Goal: Task Accomplishment & Management: Manage account settings

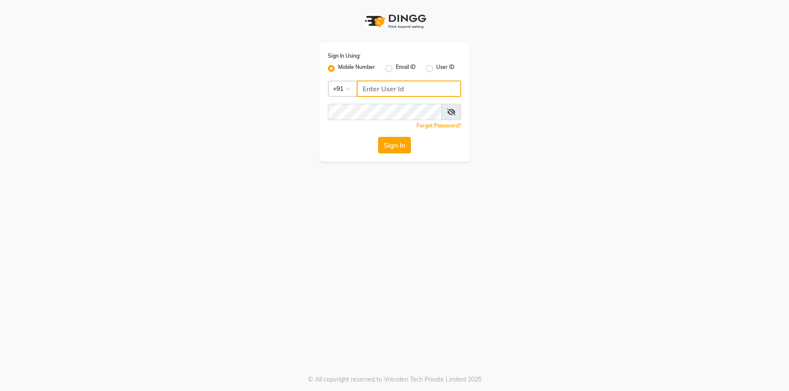
type input "7774050011"
click at [397, 140] on button "Sign In" at bounding box center [394, 145] width 33 height 16
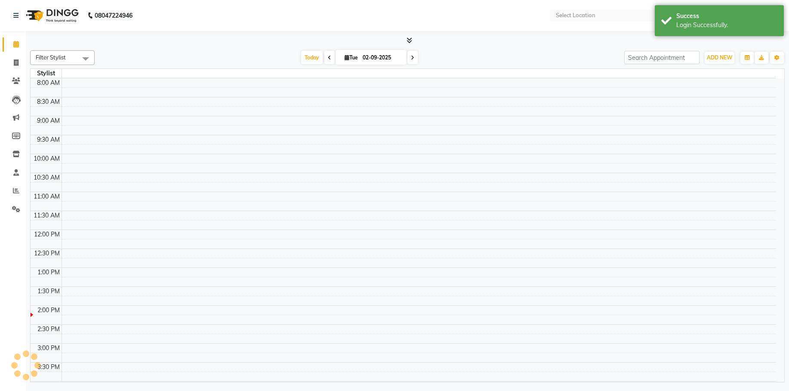
select select "en"
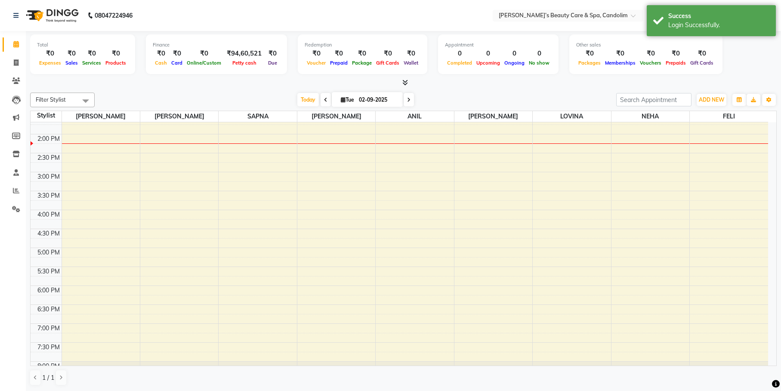
click at [97, 135] on div "8:00 AM 8:30 AM 9:00 AM 9:30 AM 10:00 AM 10:30 AM 11:00 AM 11:30 AM 12:00 PM 12…" at bounding box center [399, 153] width 737 height 492
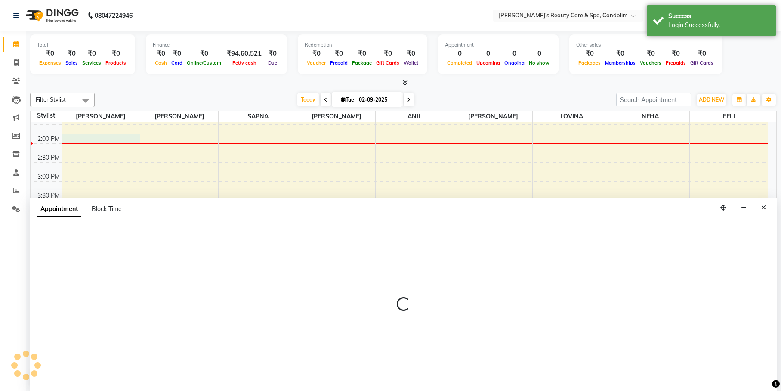
scroll to position [0, 0]
select select "43920"
select select "840"
select select "tentative"
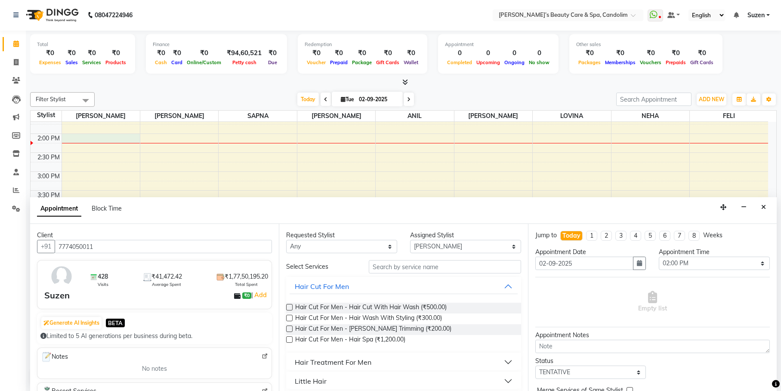
type input "7774050011"
click at [413, 261] on input "text" at bounding box center [445, 266] width 152 height 13
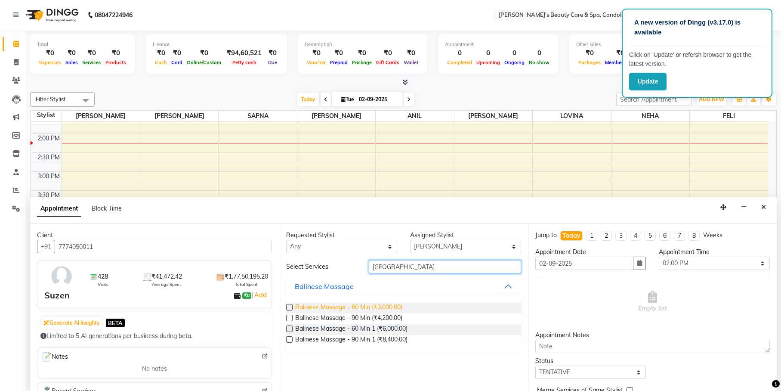
type input "[GEOGRAPHIC_DATA]"
click at [391, 308] on span "Balinese Massage - 60 Min (₹3,000.00)" at bounding box center [348, 307] width 107 height 11
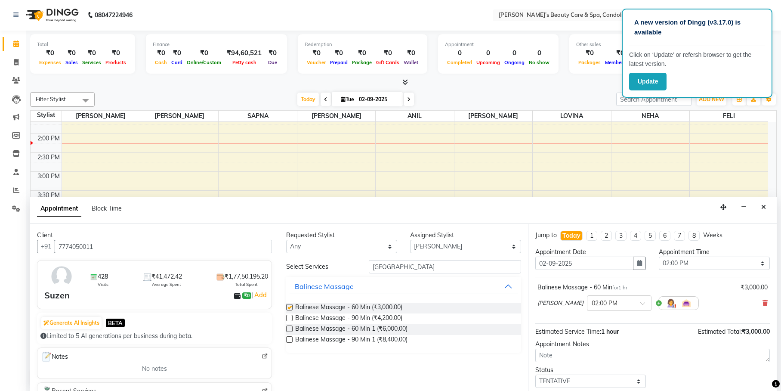
checkbox input "false"
click at [463, 246] on select "Select [PERSON_NAME] [PERSON_NAME] [PERSON_NAME] NEHA [PERSON_NAME] [PERSON_NAM…" at bounding box center [465, 246] width 111 height 13
select select "65506"
click at [410, 240] on select "Select [PERSON_NAME] [PERSON_NAME] [PERSON_NAME] NEHA [PERSON_NAME] [PERSON_NAM…" at bounding box center [465, 246] width 111 height 13
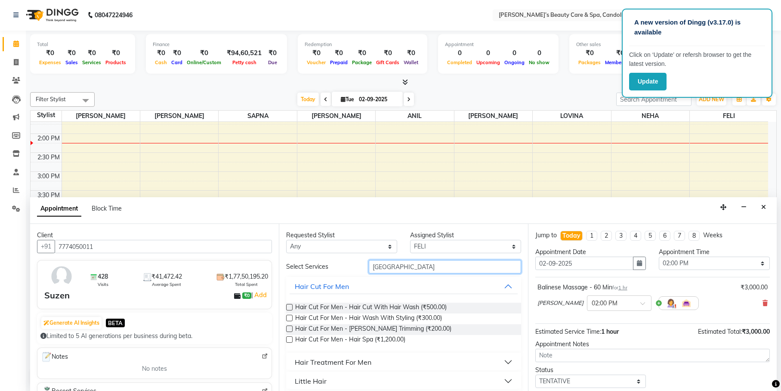
click at [413, 264] on input "[GEOGRAPHIC_DATA]" at bounding box center [445, 266] width 152 height 13
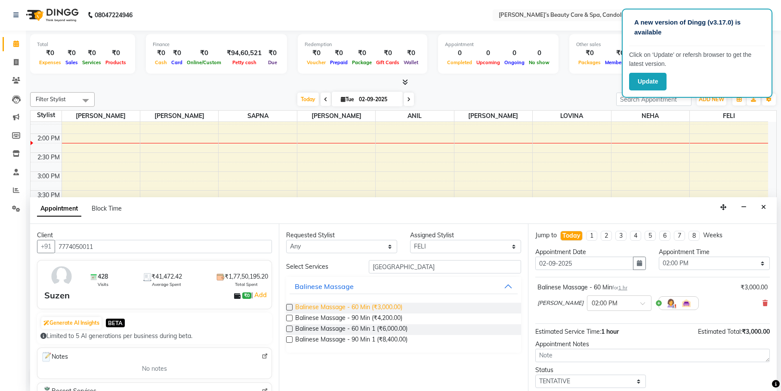
click at [397, 309] on span "Balinese Massage - 60 Min (₹3,000.00)" at bounding box center [348, 307] width 107 height 11
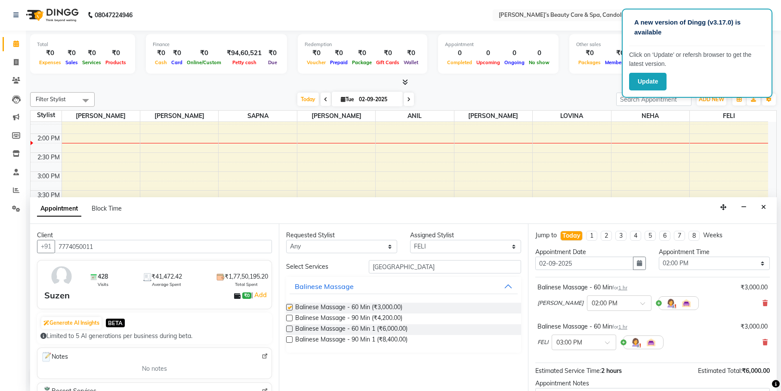
checkbox input "false"
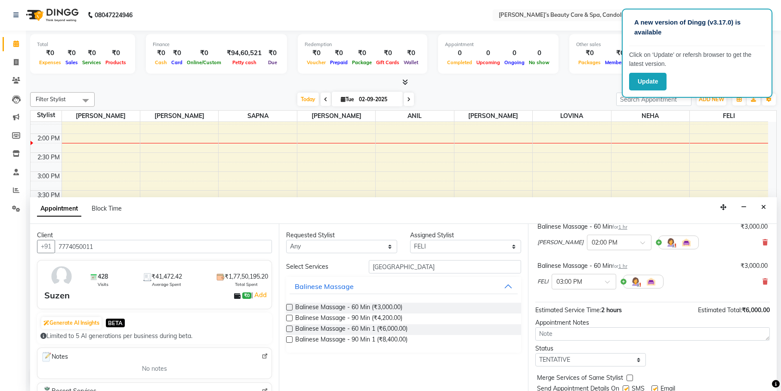
scroll to position [90, 0]
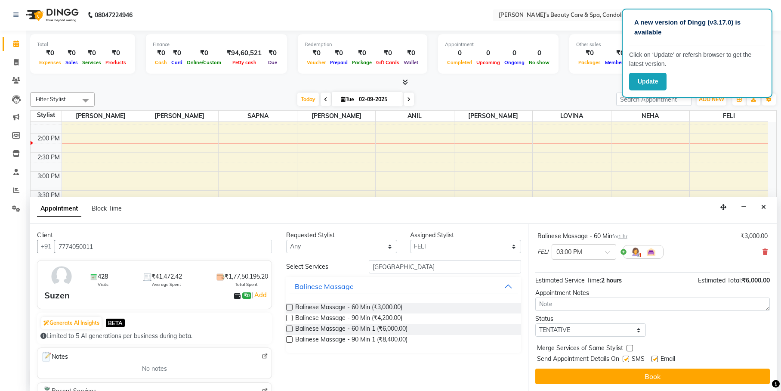
click at [560, 380] on button "Book" at bounding box center [652, 375] width 234 height 15
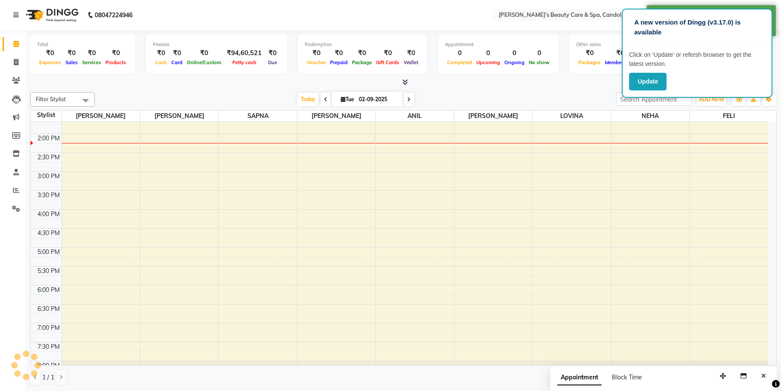
scroll to position [0, 0]
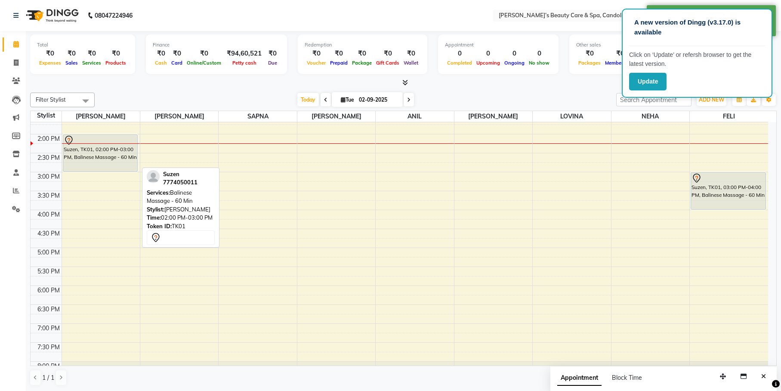
click at [121, 165] on div "Suzen, TK01, 02:00 PM-03:00 PM, Balinese Massage - 60 Min" at bounding box center [100, 153] width 74 height 37
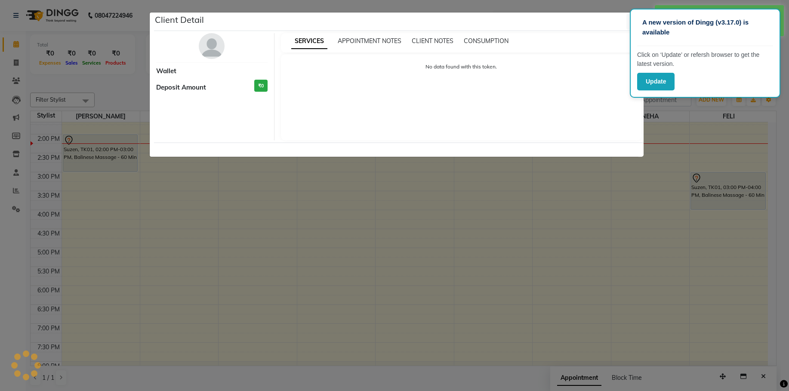
select select "7"
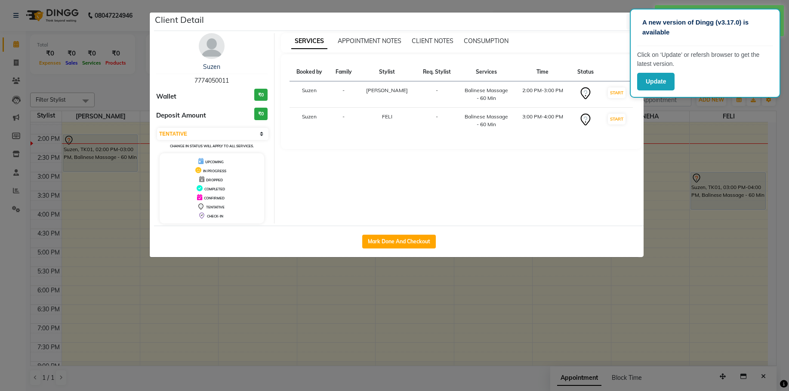
drag, startPoint x: 393, startPoint y: 239, endPoint x: 388, endPoint y: 241, distance: 5.0
click at [392, 240] on button "Mark Done And Checkout" at bounding box center [399, 241] width 74 height 14
select select "service"
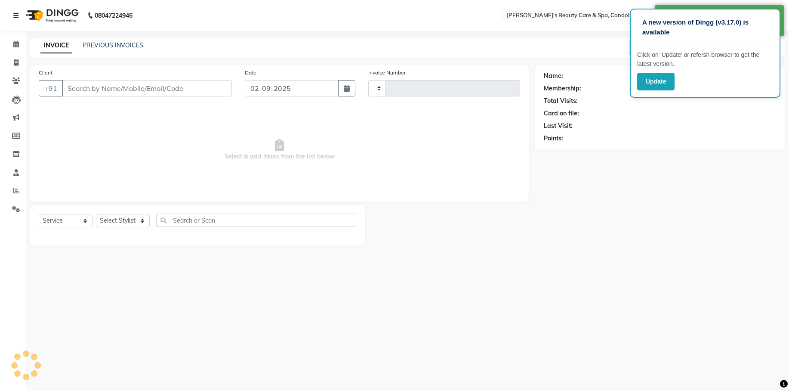
type input "1052"
type input "7774050011"
select select "6059"
select select "65506"
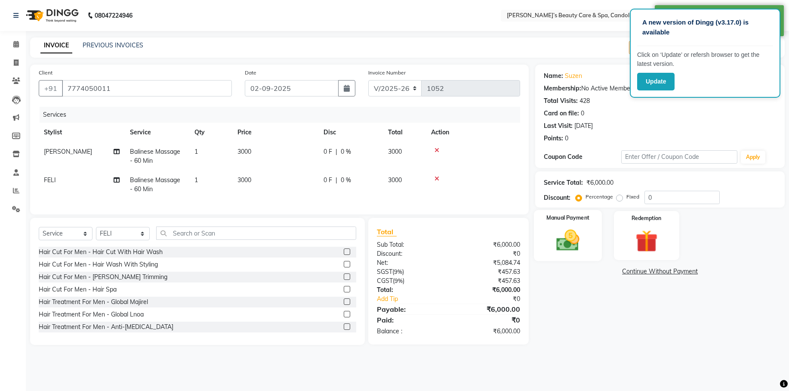
click at [573, 242] on img at bounding box center [568, 240] width 38 height 27
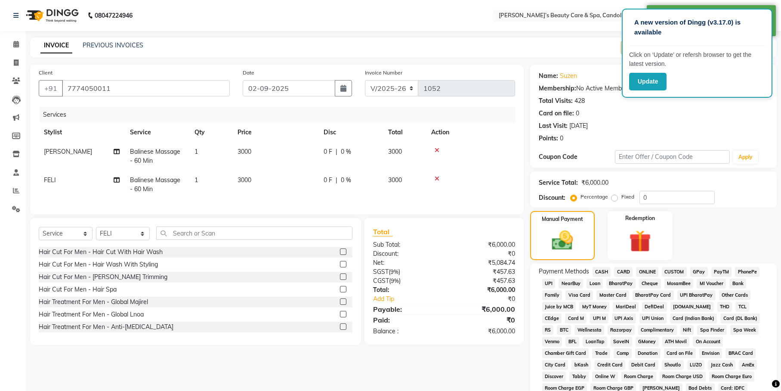
click at [254, 150] on td "3000" at bounding box center [275, 156] width 86 height 28
select select "43920"
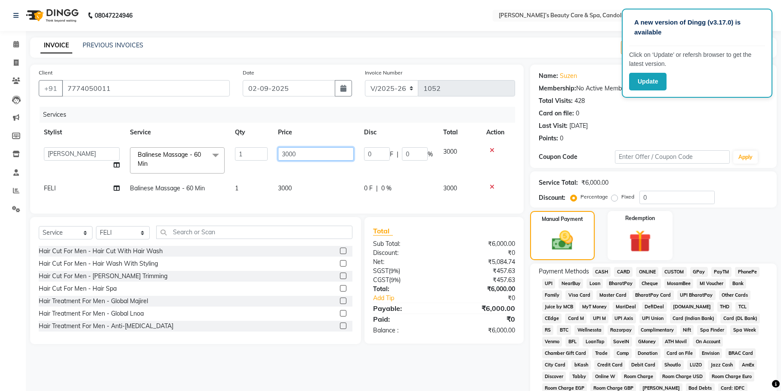
click at [308, 151] on input "3000" at bounding box center [316, 153] width 76 height 13
type input "3540"
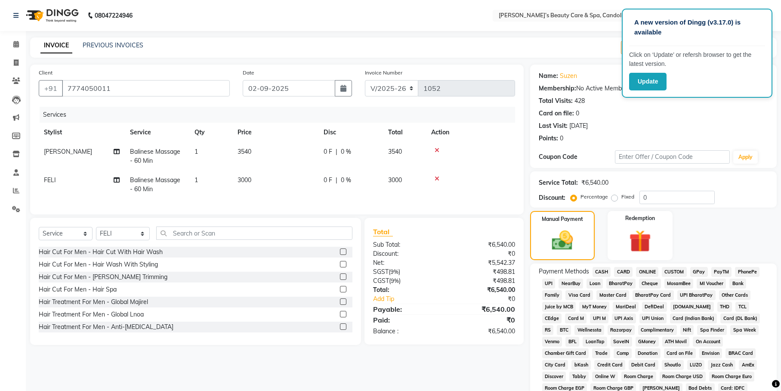
click at [300, 189] on td "3000" at bounding box center [275, 184] width 86 height 28
select select "65506"
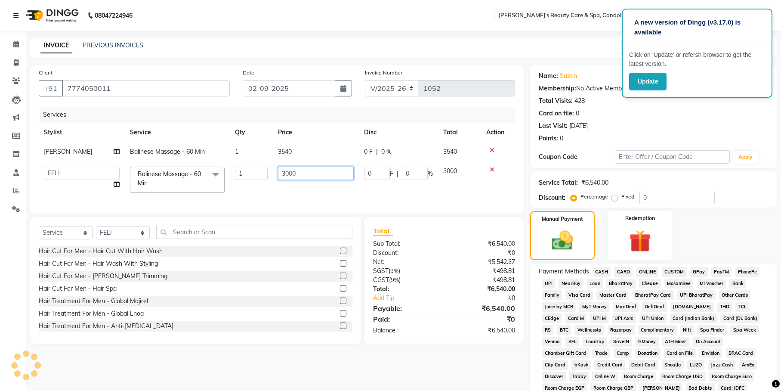
click at [304, 176] on input "3000" at bounding box center [316, 172] width 76 height 13
type input "3540"
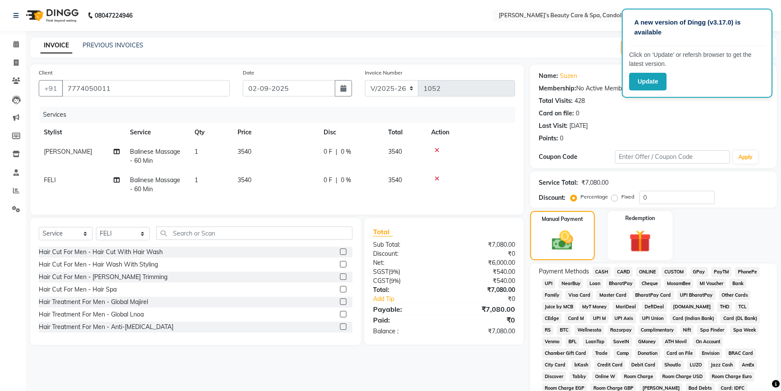
click at [346, 198] on div "Services Stylist Service Qty Price Disc Total Action [PERSON_NAME] Massage - 60…" at bounding box center [277, 156] width 476 height 99
click at [644, 267] on span "ONLINE" at bounding box center [647, 272] width 22 height 10
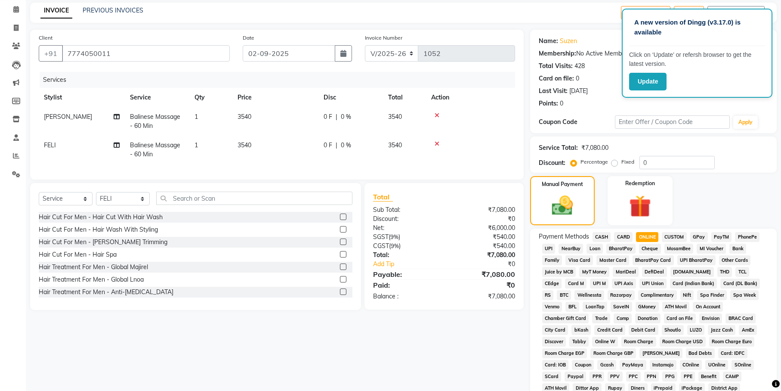
scroll to position [54, 0]
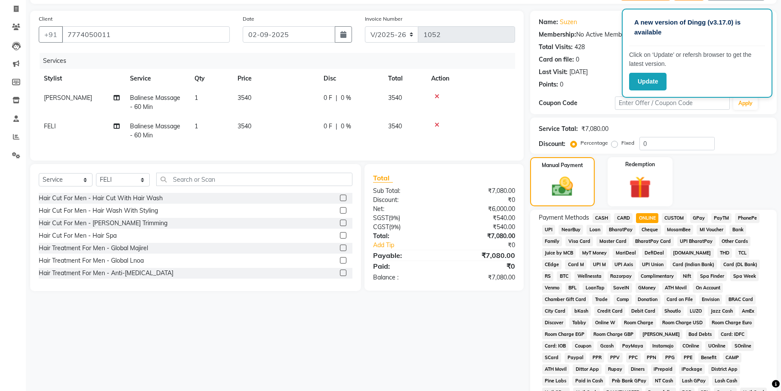
click at [622, 218] on span "CARD" at bounding box center [623, 218] width 18 height 10
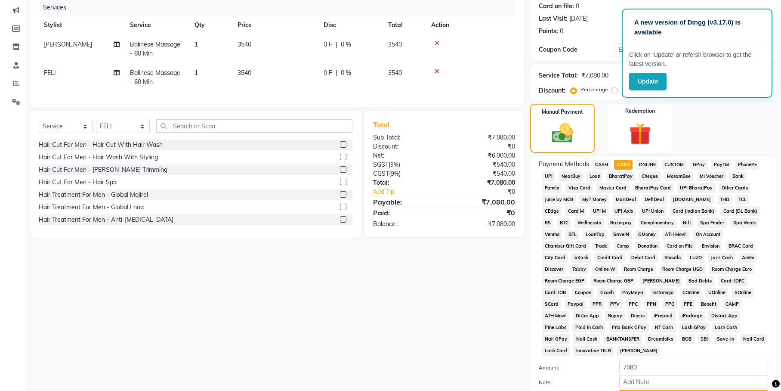
scroll to position [174, 0]
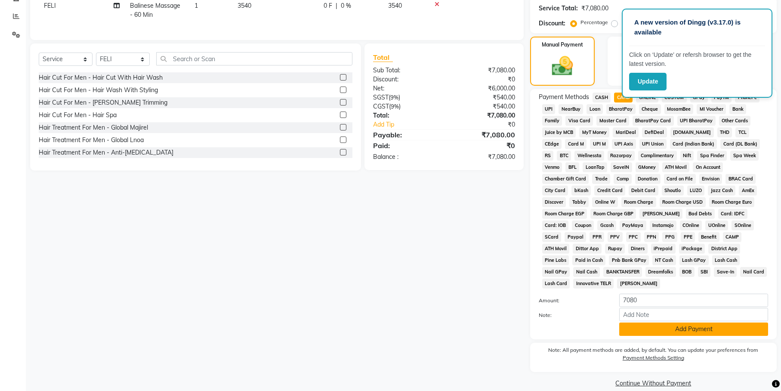
click at [652, 322] on button "Add Payment" at bounding box center [693, 328] width 149 height 13
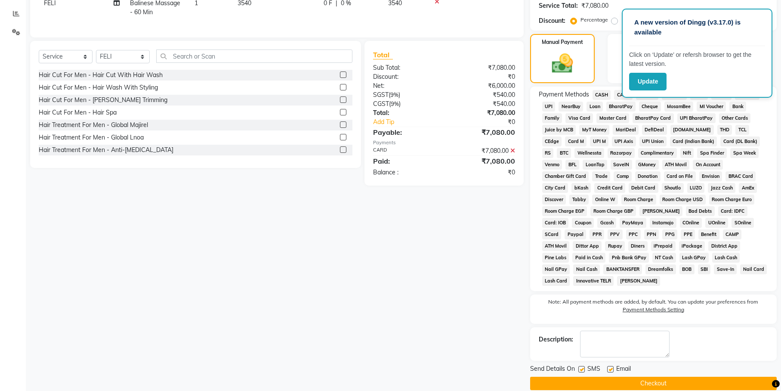
scroll to position [177, 0]
click at [620, 376] on button "Checkout" at bounding box center [653, 382] width 246 height 13
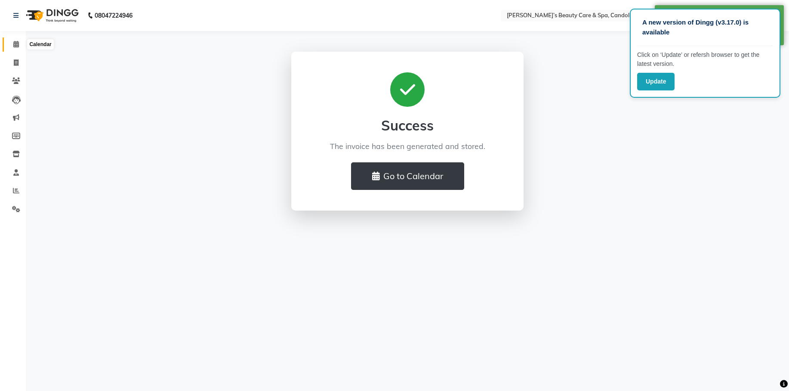
click at [14, 42] on icon at bounding box center [16, 44] width 6 height 6
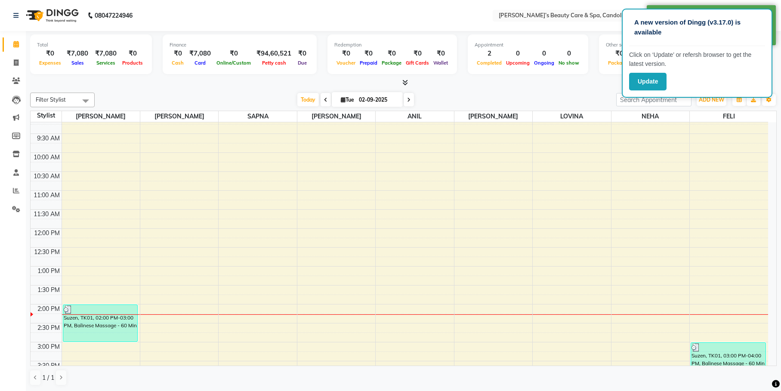
scroll to position [108, 0]
